Goal: Complete application form

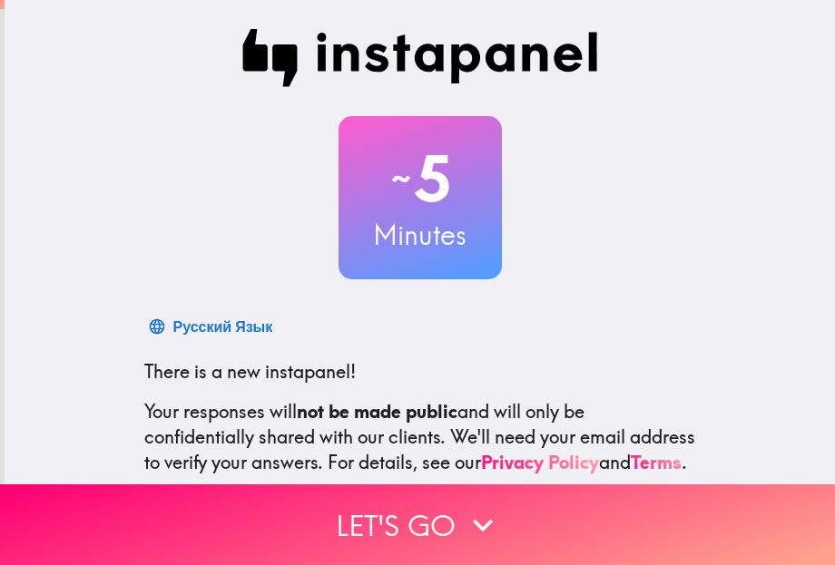
click at [272, 131] on div "~ 5 Minutes" at bounding box center [420, 197] width 581 height 163
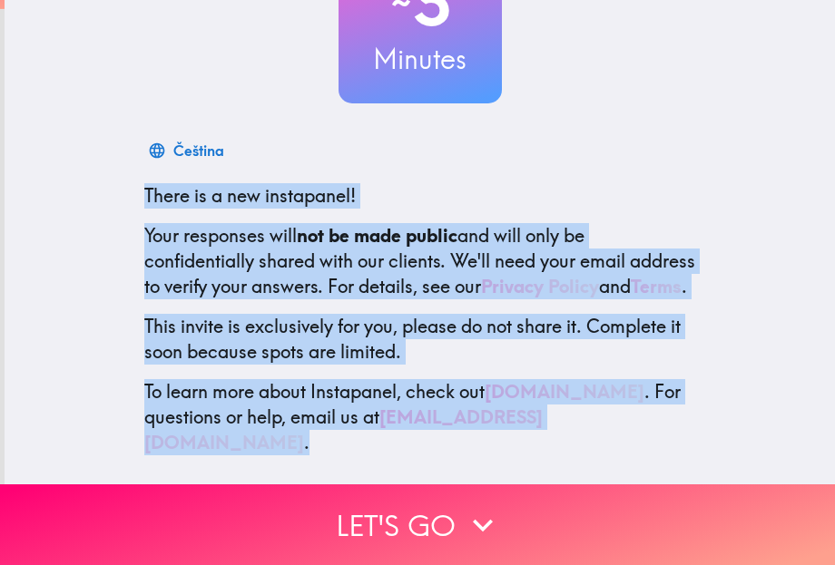
drag, startPoint x: 129, startPoint y: 183, endPoint x: 623, endPoint y: 431, distance: 552.4
click at [628, 437] on div "Čeština There is a new instapanel! Your responses will not be made public and w…" at bounding box center [420, 294] width 581 height 323
select select "en"
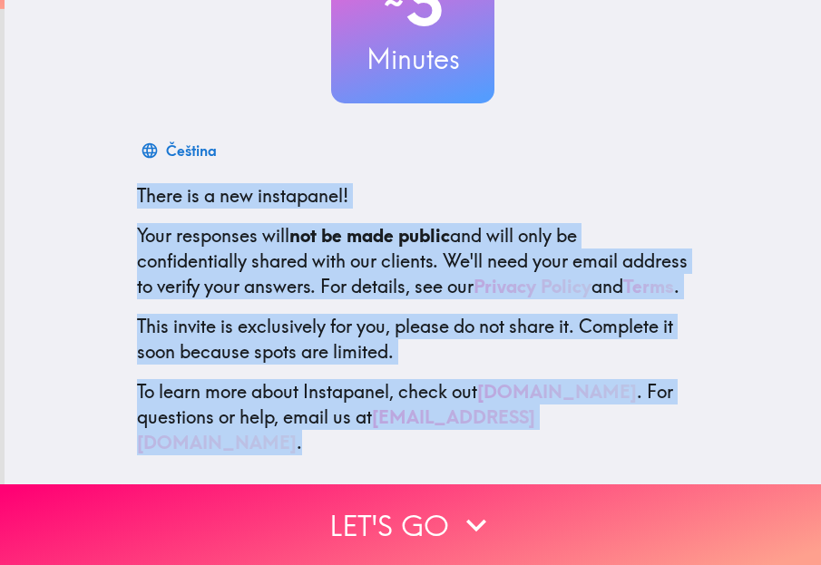
click at [614, 182] on body "~ 5 Minutes Čeština There is a new instapanel! Your responses will not be made …" at bounding box center [410, 91] width 821 height 182
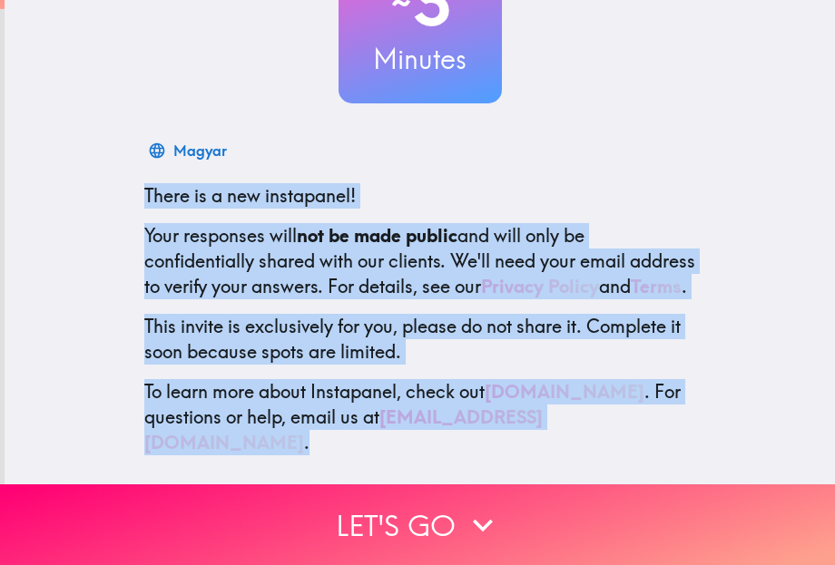
drag, startPoint x: 232, startPoint y: 458, endPoint x: 298, endPoint y: 246, distance: 222.2
click at [241, 126] on select "Detect language Afrikaans Albanian Amharic Arabic Armenian Assamese Aymara Azer…" at bounding box center [131, 117] width 220 height 17
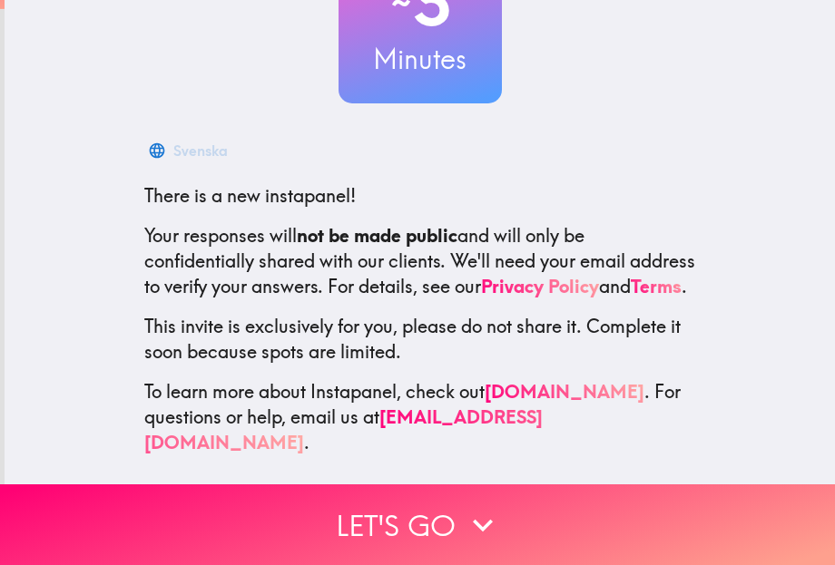
click at [74, 91] on div "~ 5 Minutes Svenska There is a new instapanel! Your responses will not be made …" at bounding box center [420, 154] width 830 height 661
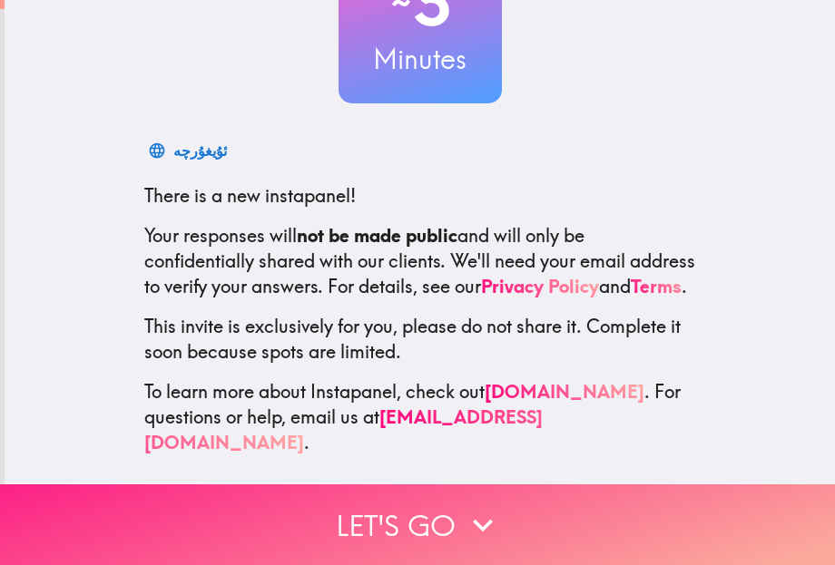
click at [477, 506] on icon "button" at bounding box center [483, 526] width 40 height 40
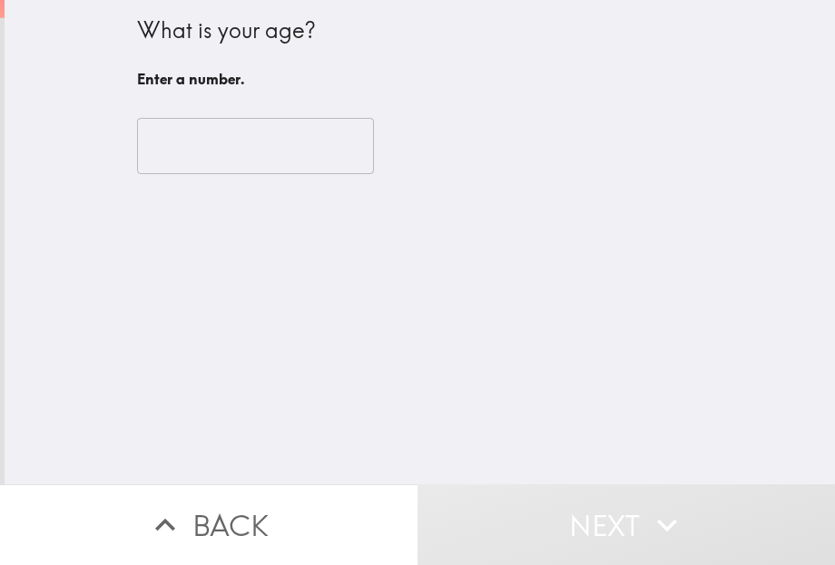
scroll to position [0, 0]
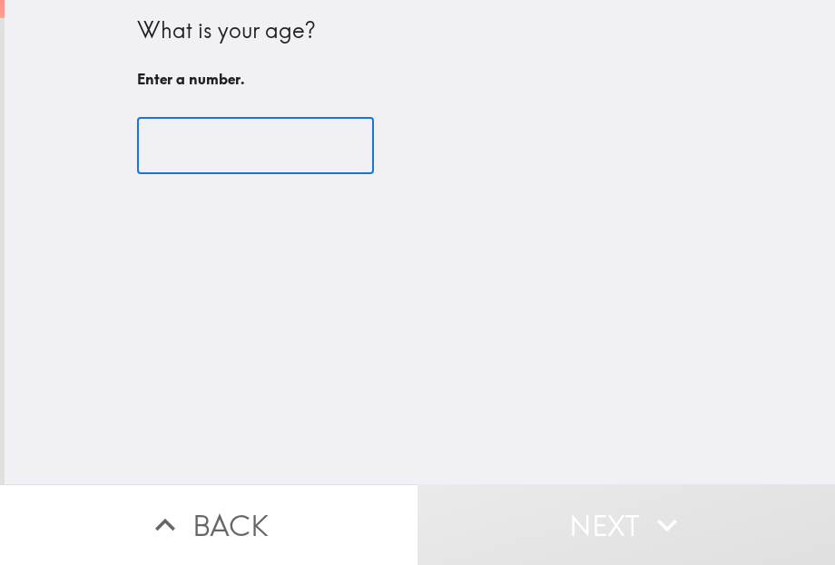
click at [229, 142] on input "number" at bounding box center [255, 146] width 237 height 56
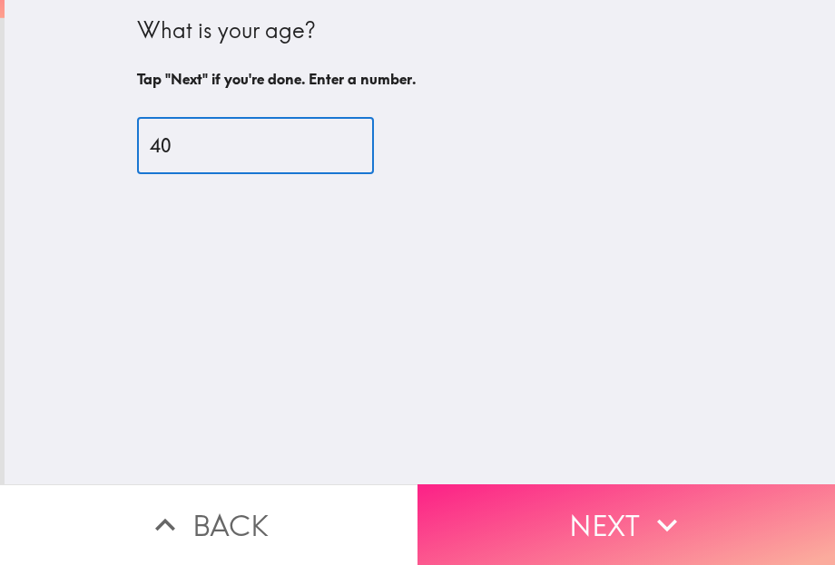
type input "40"
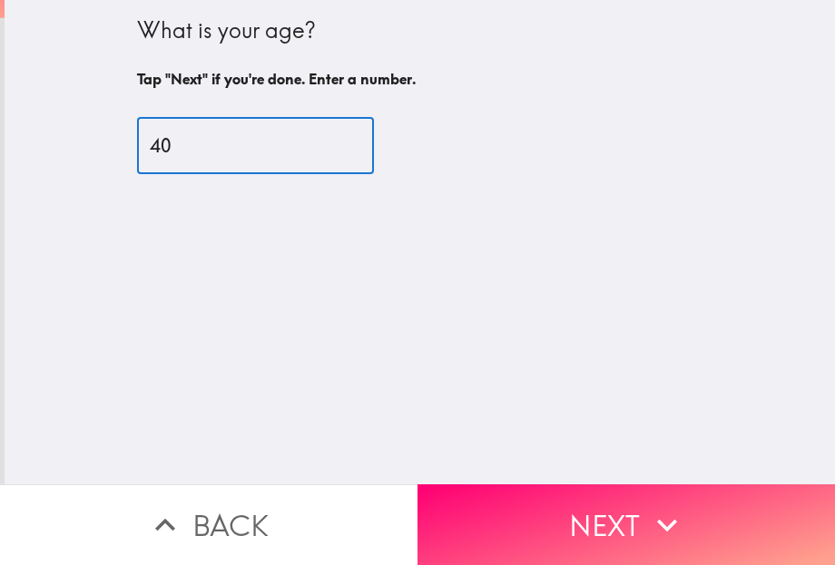
click at [614, 509] on button "Next" at bounding box center [627, 525] width 418 height 81
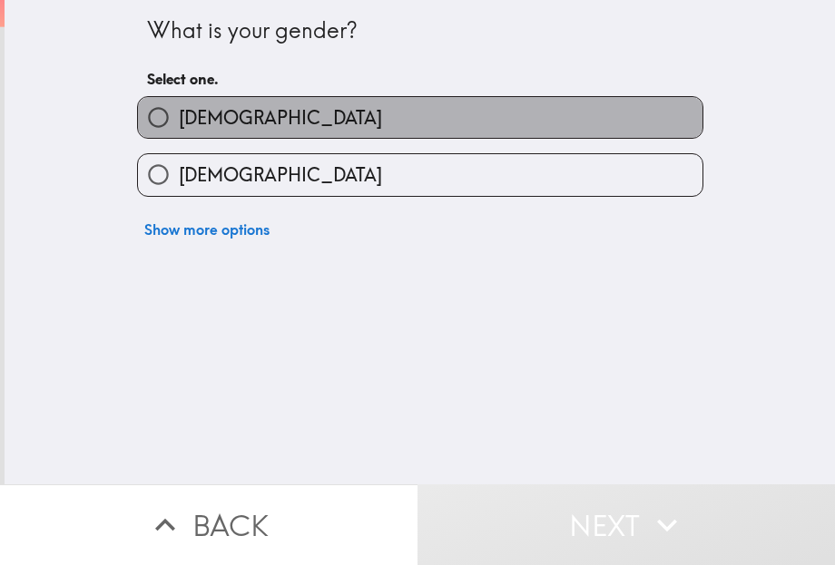
click at [187, 114] on span "[DEMOGRAPHIC_DATA]" at bounding box center [280, 117] width 203 height 25
click at [179, 114] on input "[DEMOGRAPHIC_DATA]" at bounding box center [158, 117] width 41 height 41
radio input "true"
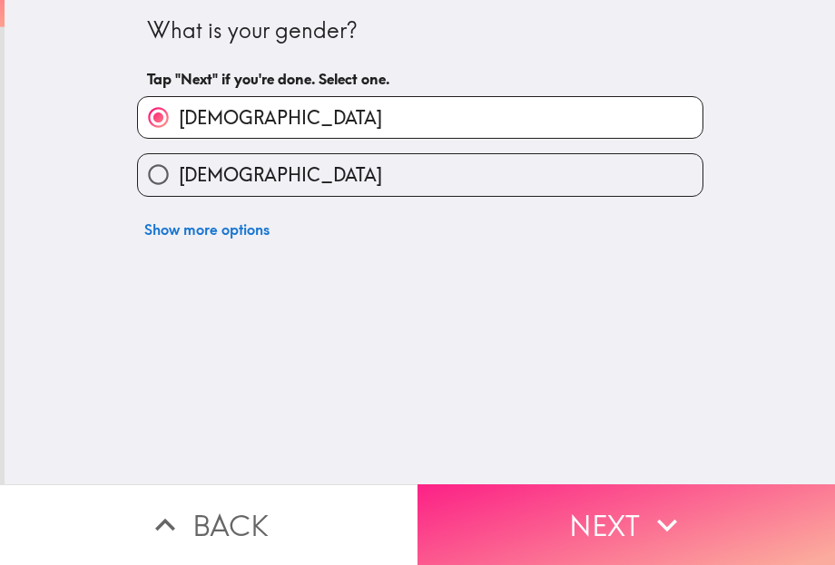
click at [624, 517] on button "Next" at bounding box center [627, 525] width 418 height 81
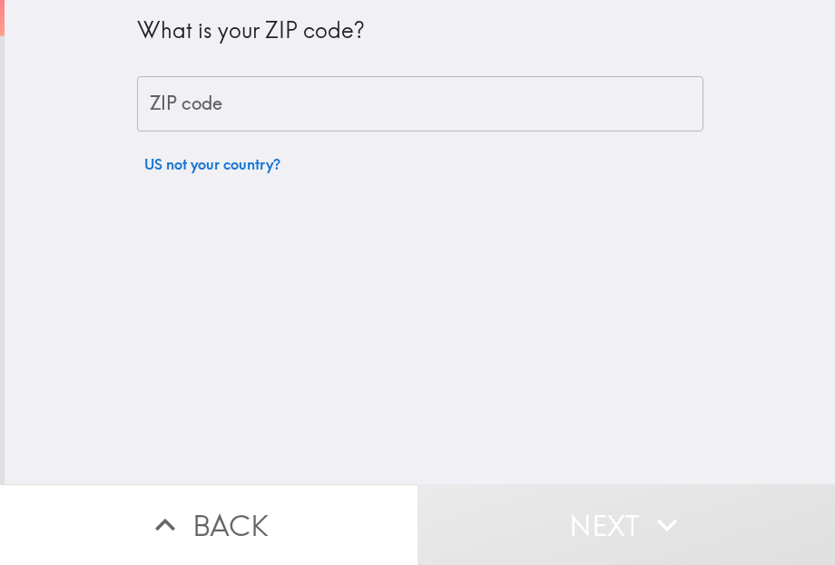
click at [194, 97] on div "ZIP code ZIP code" at bounding box center [420, 104] width 566 height 56
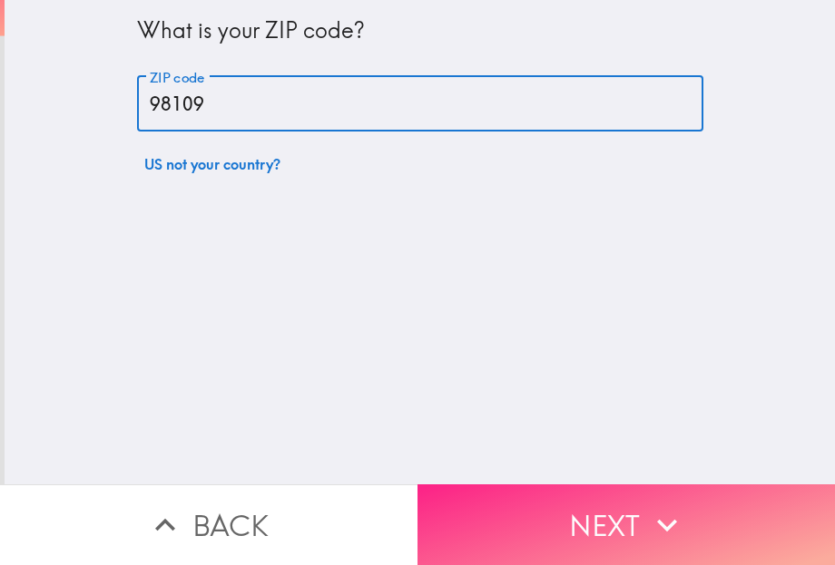
type input "98109"
click at [633, 505] on button "Next" at bounding box center [627, 525] width 418 height 81
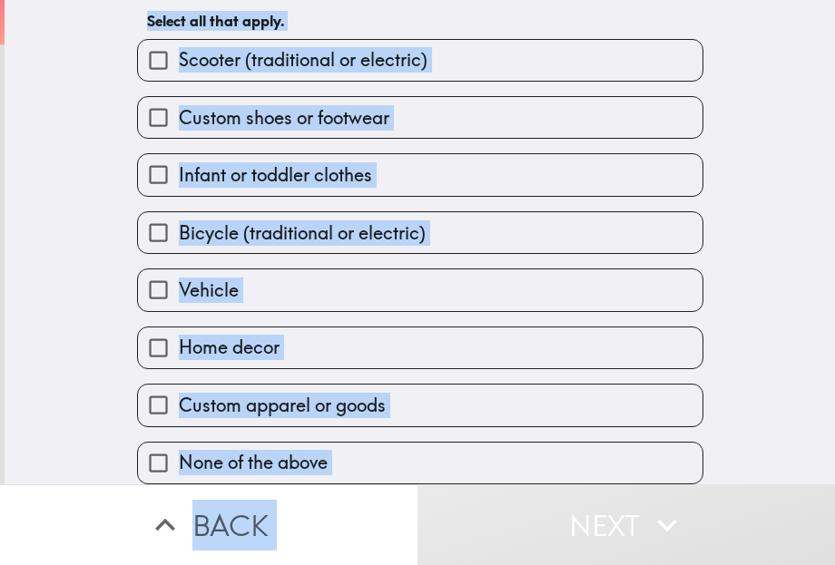
scroll to position [102, 0]
drag, startPoint x: 152, startPoint y: 16, endPoint x: 496, endPoint y: 449, distance: 552.4
click at [493, 453] on div "Which of the following have you purchased in the past 12 months , if any? Selec…" at bounding box center [420, 198] width 581 height 573
click at [73, 293] on div "Which of the following have you purchased in the past 12 months , if any? Selec…" at bounding box center [420, 154] width 830 height 485
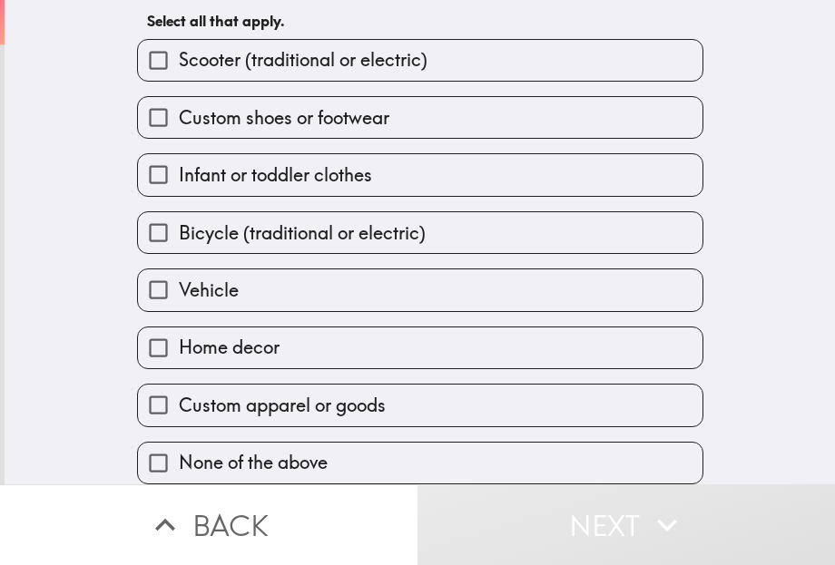
click at [141, 154] on input "Infant or toddler clothes" at bounding box center [158, 174] width 41 height 41
checkbox input "true"
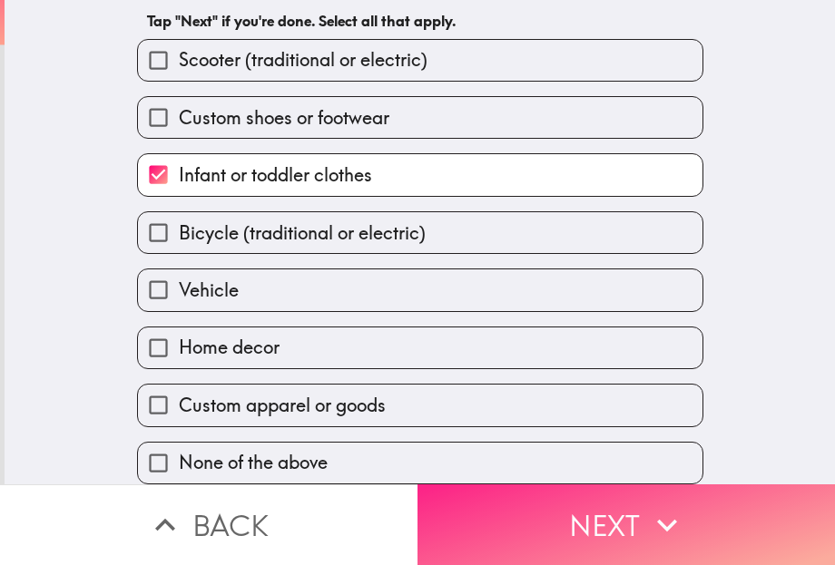
click at [652, 512] on icon "button" at bounding box center [667, 526] width 40 height 40
